Goal: Task Accomplishment & Management: Manage account settings

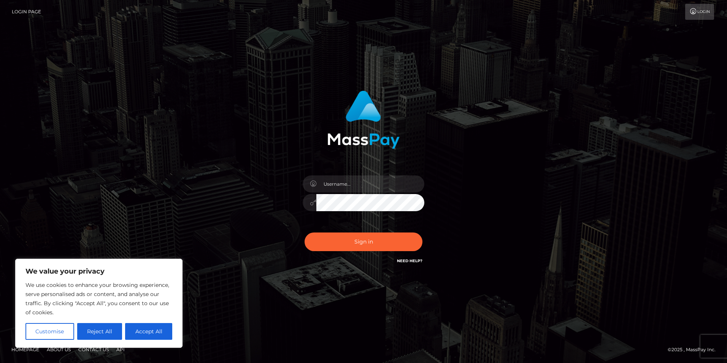
click at [135, 323] on div "We use cookies to enhance your browsing experience, serve personalised ads or c…" at bounding box center [98, 309] width 147 height 59
click at [140, 325] on button "Accept All" at bounding box center [148, 331] width 47 height 17
checkbox input "true"
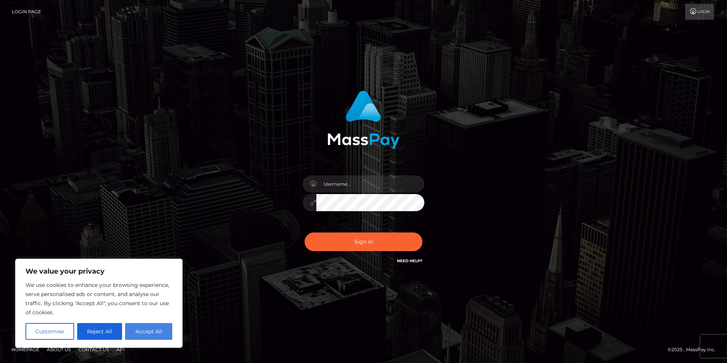
checkbox input "true"
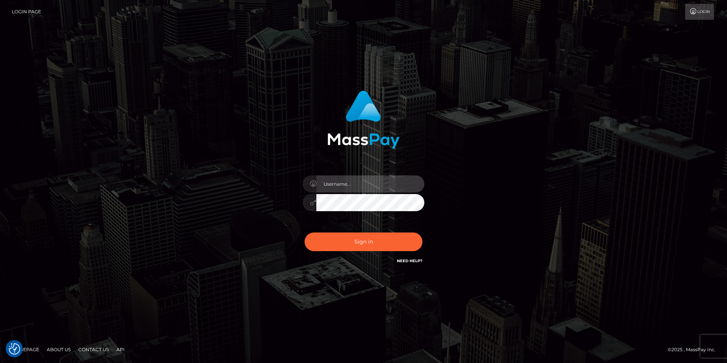
click at [365, 187] on input "text" at bounding box center [370, 183] width 108 height 17
type input "[EMAIL_ADDRESS][DOMAIN_NAME]"
click at [305, 232] on button "Sign in" at bounding box center [364, 241] width 118 height 19
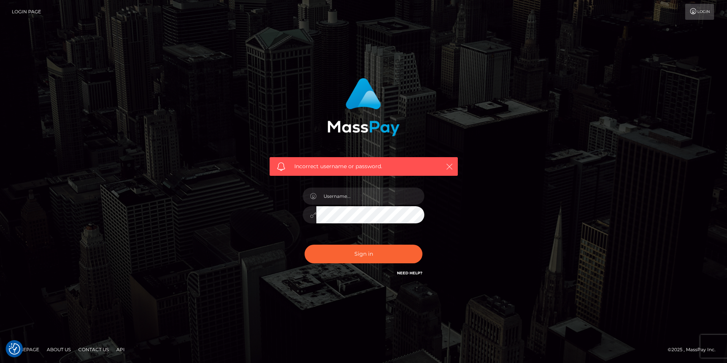
click at [452, 164] on icon "button" at bounding box center [450, 167] width 8 height 8
